Goal: Transaction & Acquisition: Register for event/course

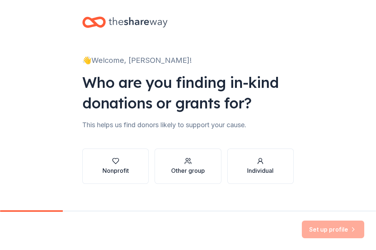
scroll to position [4, 0]
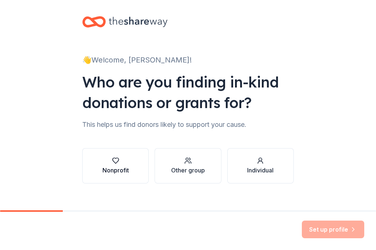
click at [126, 156] on button "Nonprofit" at bounding box center [115, 165] width 67 height 35
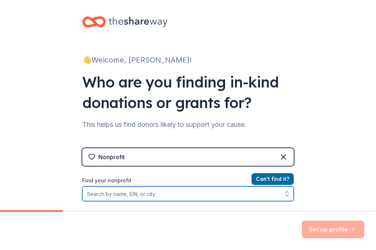
click at [171, 192] on input "Find your nonprofit" at bounding box center [188, 193] width 212 height 15
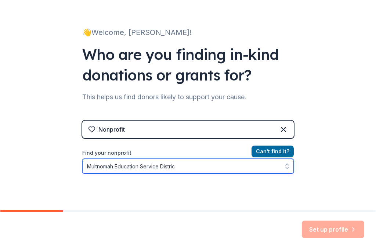
type input "Multnomah Education Service District"
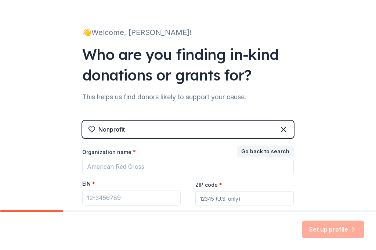
click at [233, 190] on div "Go back to search Organization name * EIN * ZIP code * Don ' t have an EIN? Reg…" at bounding box center [188, 184] width 212 height 74
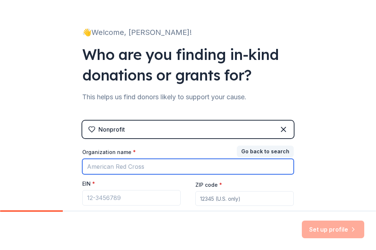
click at [193, 167] on input "Organization name *" at bounding box center [188, 166] width 212 height 15
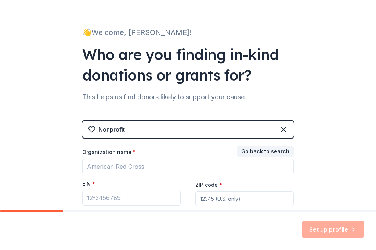
click at [323, 172] on div "👋 Welcome, [PERSON_NAME]! Who are you finding in-kind donations or grants for? …" at bounding box center [188, 119] width 376 height 303
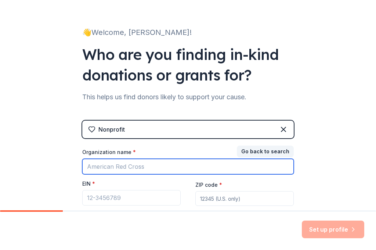
click at [229, 164] on input "Organization name *" at bounding box center [188, 166] width 212 height 15
click at [226, 168] on input "Organization name *" at bounding box center [188, 166] width 212 height 15
click at [234, 167] on input "Organization name *" at bounding box center [188, 166] width 212 height 15
type input "Multnomah Education Service District"
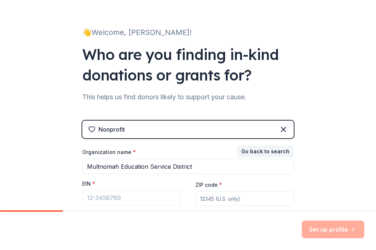
click at [222, 201] on input "ZIP code *" at bounding box center [245, 198] width 99 height 15
click at [63, 175] on div "👋 Welcome, [PERSON_NAME]! Who are you finding in-kind donations or grants for? …" at bounding box center [188, 119] width 376 height 303
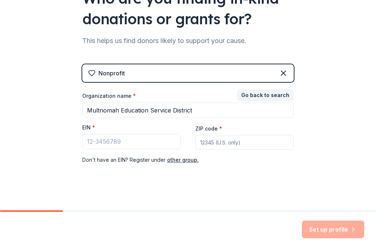
scroll to position [92, 0]
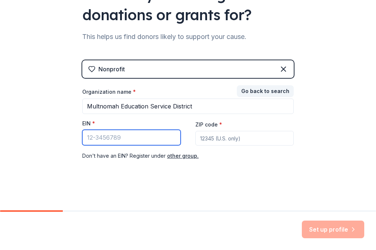
click at [139, 135] on input "EIN *" at bounding box center [131, 137] width 99 height 15
paste input "[US_EMPLOYER_IDENTIFICATION_NUMBER]"
type input "[US_EMPLOYER_IDENTIFICATION_NUMBER]"
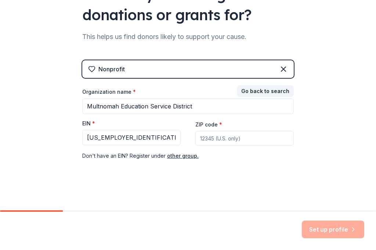
click at [266, 140] on input "ZIP code *" at bounding box center [245, 138] width 99 height 15
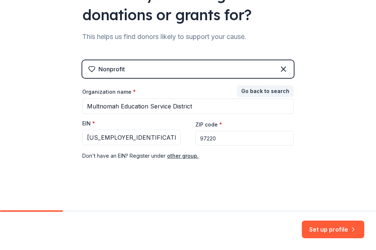
type input "97220"
click at [239, 178] on div "👋 Welcome, [PERSON_NAME]! Who are you finding in-kind donations or grants for? …" at bounding box center [188, 59] width 235 height 303
click at [315, 225] on button "Set up profile" at bounding box center [333, 230] width 63 height 18
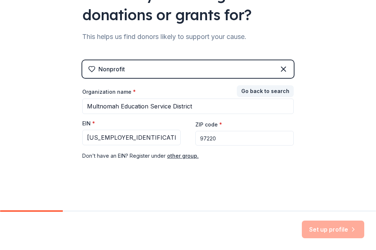
click at [271, 175] on div "Nonprofit Go back to search Organization name * Multnomah Education Service Dis…" at bounding box center [188, 117] width 212 height 115
click at [244, 137] on input "97220" at bounding box center [245, 138] width 99 height 15
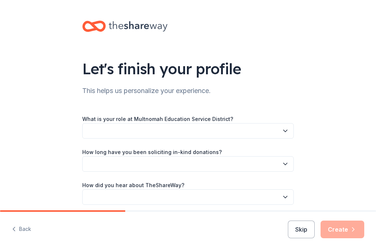
click at [239, 162] on div "How long have you been soliciting in-kind donations?" at bounding box center [188, 159] width 212 height 24
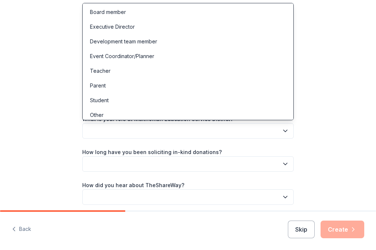
click at [286, 125] on button "button" at bounding box center [188, 130] width 212 height 15
click at [192, 68] on div "Teacher" at bounding box center [188, 71] width 208 height 15
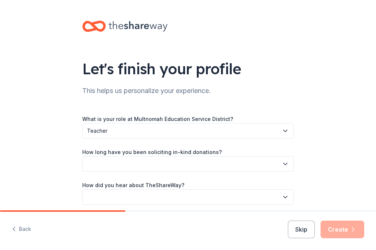
click at [138, 164] on button "button" at bounding box center [188, 163] width 212 height 15
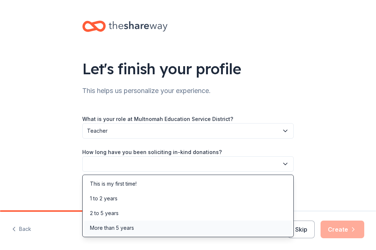
click at [124, 228] on div "More than 5 years" at bounding box center [112, 228] width 44 height 9
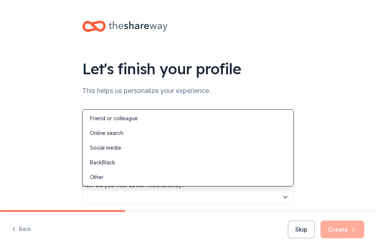
click at [156, 196] on button "button" at bounding box center [188, 196] width 212 height 15
click at [146, 135] on div "Online search" at bounding box center [188, 133] width 208 height 15
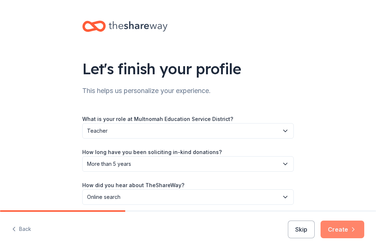
click at [334, 226] on button "Create" at bounding box center [343, 230] width 44 height 18
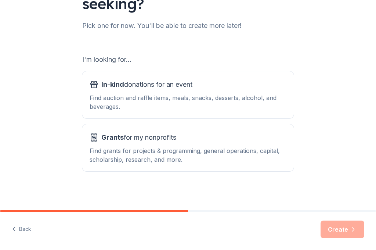
scroll to position [86, 0]
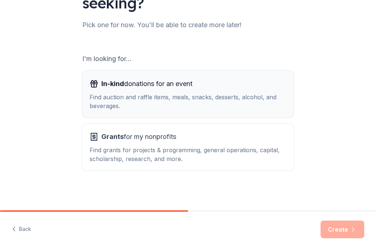
click at [228, 99] on div "Find auction and raffle items, meals, snacks, desserts, alcohol, and beverages." at bounding box center [188, 102] width 197 height 18
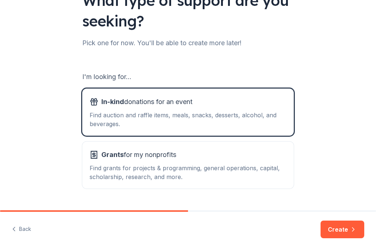
scroll to position [68, 0]
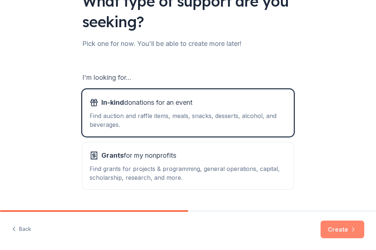
click at [343, 226] on button "Create" at bounding box center [343, 230] width 44 height 18
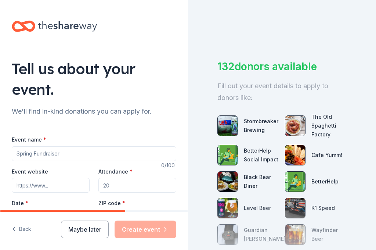
click at [143, 153] on input "Event name *" at bounding box center [94, 153] width 165 height 15
click at [41, 153] on input "Family funnight" at bounding box center [94, 153] width 165 height 15
type input "Family fun night"
click at [113, 187] on input "Attendance *" at bounding box center [138, 185] width 78 height 15
click at [113, 186] on input "Attendance *" at bounding box center [138, 185] width 78 height 15
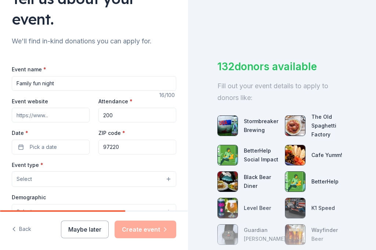
scroll to position [73, 0]
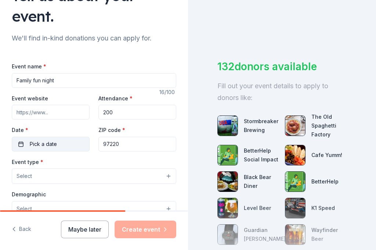
type input "200"
click at [74, 145] on button "Pick a date" at bounding box center [51, 144] width 78 height 15
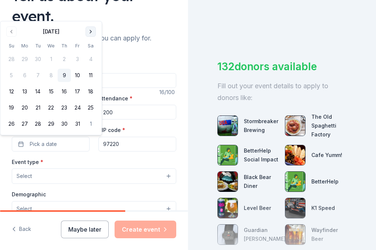
click at [90, 30] on button "Go to next month" at bounding box center [91, 31] width 10 height 10
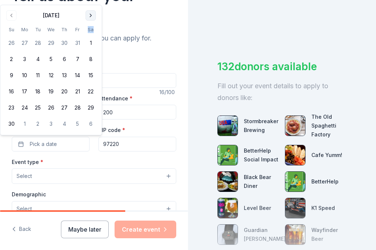
click at [90, 30] on th "Sa" at bounding box center [90, 30] width 13 height 8
click at [92, 17] on button "Go to next month" at bounding box center [91, 15] width 10 height 10
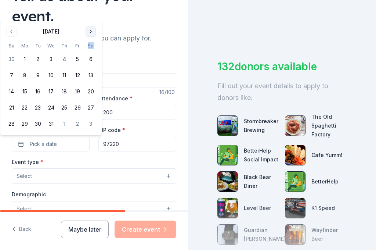
click at [92, 17] on div "Tell us about your event." at bounding box center [94, 5] width 165 height 41
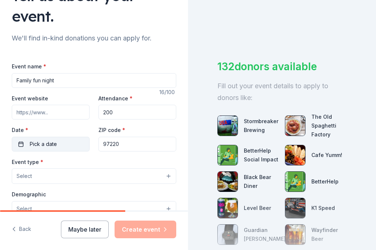
click at [82, 145] on button "Pick a date" at bounding box center [51, 144] width 78 height 15
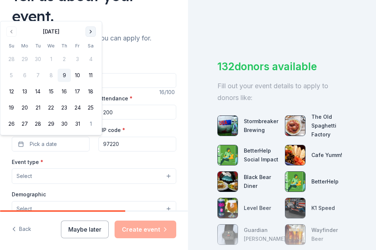
click at [92, 31] on button "Go to next month" at bounding box center [91, 31] width 10 height 10
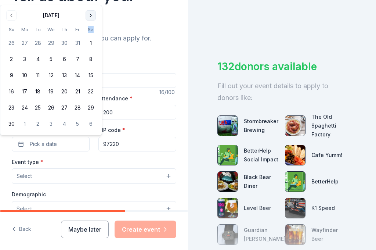
click at [92, 31] on th "Sa" at bounding box center [90, 30] width 13 height 8
click at [92, 17] on button "Go to next month" at bounding box center [91, 15] width 10 height 10
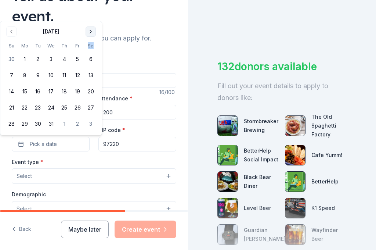
click at [91, 31] on button "Go to next month" at bounding box center [91, 31] width 10 height 10
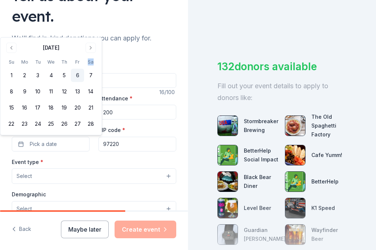
click at [76, 75] on button "6" at bounding box center [77, 75] width 13 height 13
click at [125, 156] on div "Event name * Family fun night 16 /100 Event website Attendance * 200 Date * [DA…" at bounding box center [94, 232] width 165 height 340
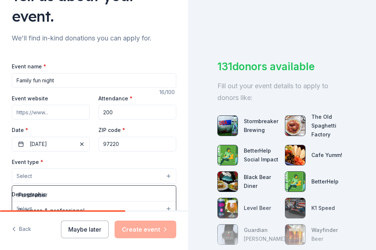
click at [104, 176] on button "Select" at bounding box center [94, 175] width 165 height 15
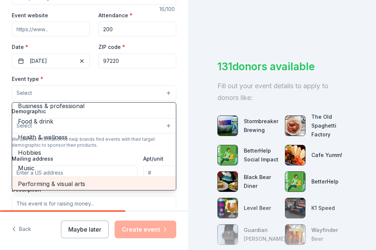
scroll to position [13, 0]
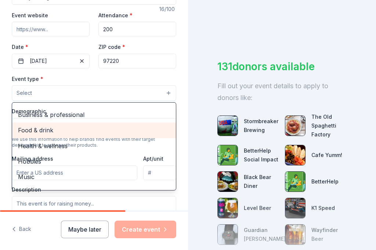
click at [114, 128] on span "Food & drink" at bounding box center [94, 130] width 152 height 10
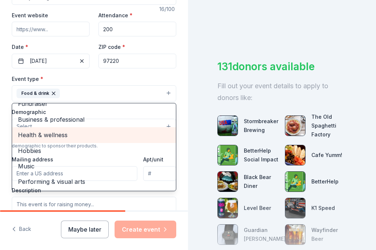
scroll to position [9, 0]
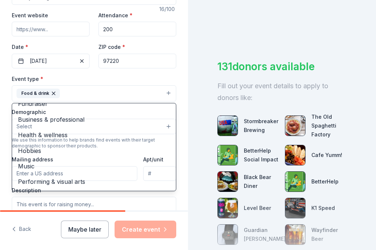
click at [187, 147] on div "Tell us about your event. We'll find in-kind donations you can apply for. Event…" at bounding box center [94, 99] width 188 height 511
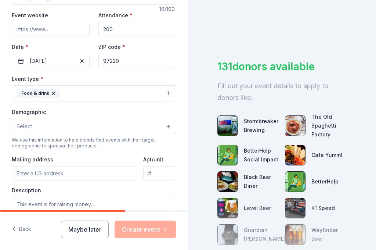
click at [168, 125] on button "Select" at bounding box center [94, 126] width 165 height 15
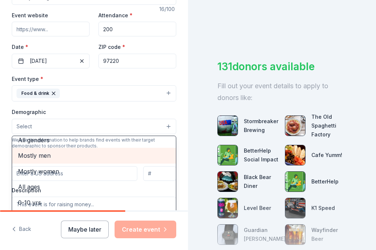
scroll to position [0, 0]
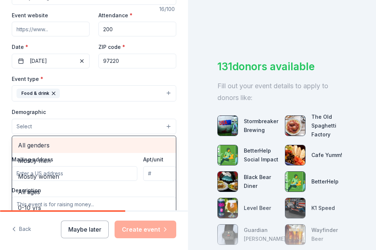
click at [157, 144] on span "All genders" at bounding box center [94, 145] width 152 height 10
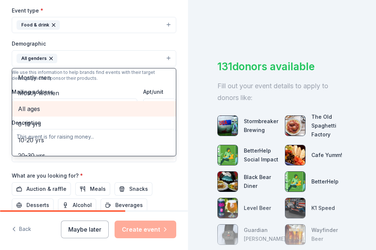
scroll to position [226, 0]
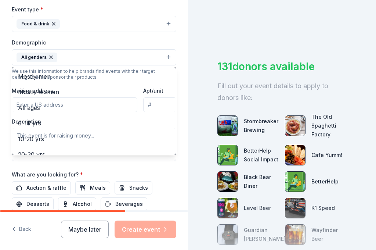
click at [163, 163] on div "Event name * Family fun night 16 /100 Event website Attendance * 200 Date * [DA…" at bounding box center [94, 79] width 165 height 341
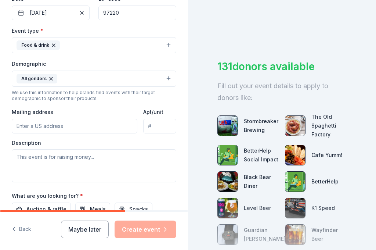
scroll to position [205, 0]
click at [125, 139] on div "Description" at bounding box center [94, 160] width 165 height 43
click at [113, 123] on input "Mailing address" at bounding box center [75, 125] width 126 height 15
click at [71, 127] on input "Mailing address" at bounding box center [75, 125] width 126 height 15
paste input "[STREET_ADDRESS][PERSON_NAME]"
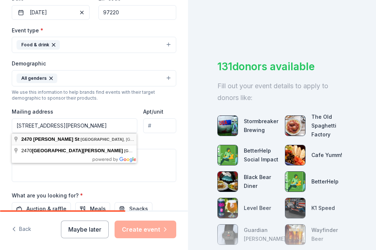
type input "[STREET_ADDRESS][PERSON_NAME]"
